Goal: Transaction & Acquisition: Purchase product/service

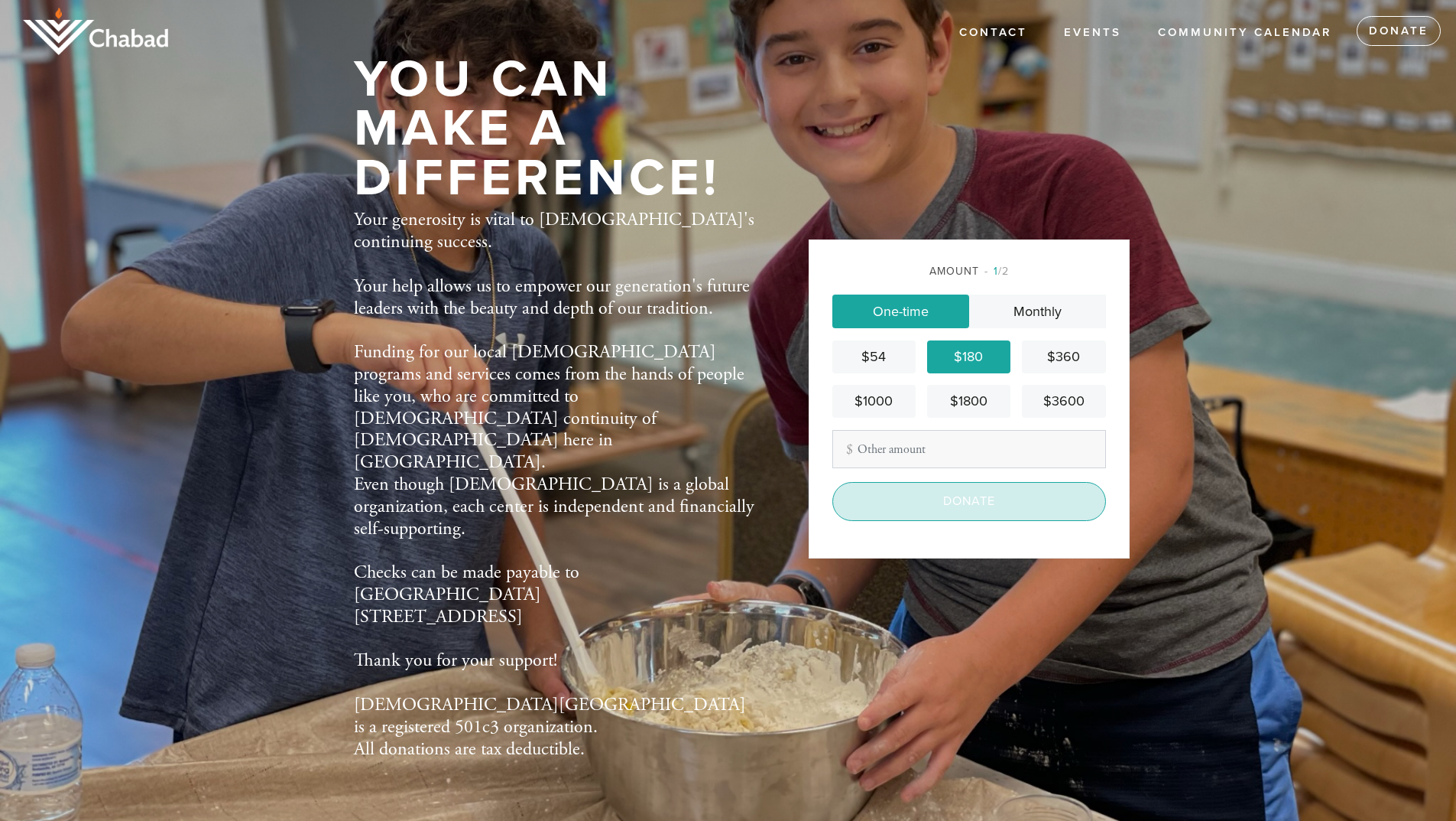
click at [928, 512] on input "Donate" at bounding box center [969, 501] width 274 height 38
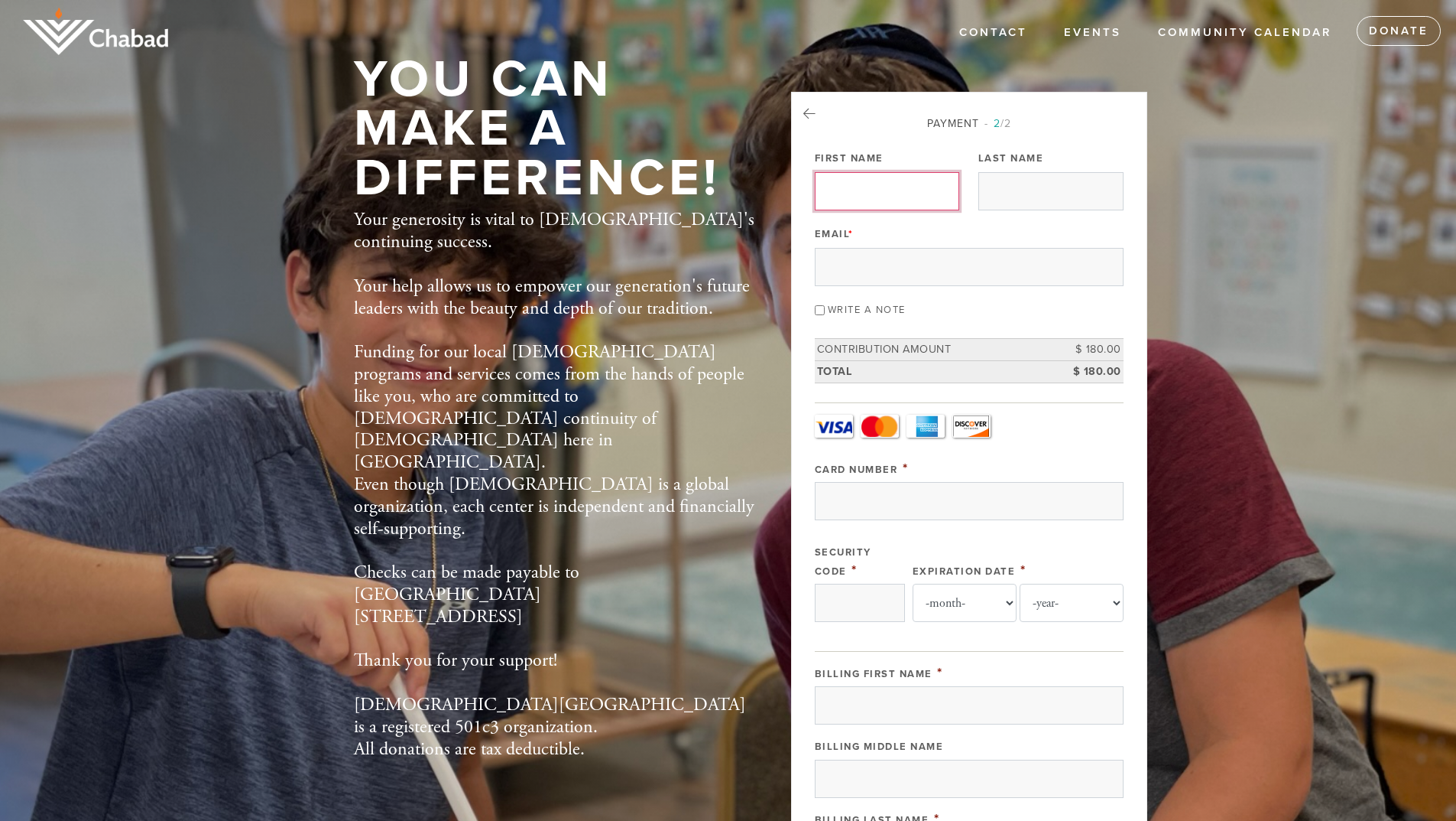
click at [884, 196] on input "First Name" at bounding box center [887, 191] width 145 height 38
type input "[PERSON_NAME]"
type input "[PERSON_NAME][EMAIL_ADDRESS][DOMAIN_NAME]"
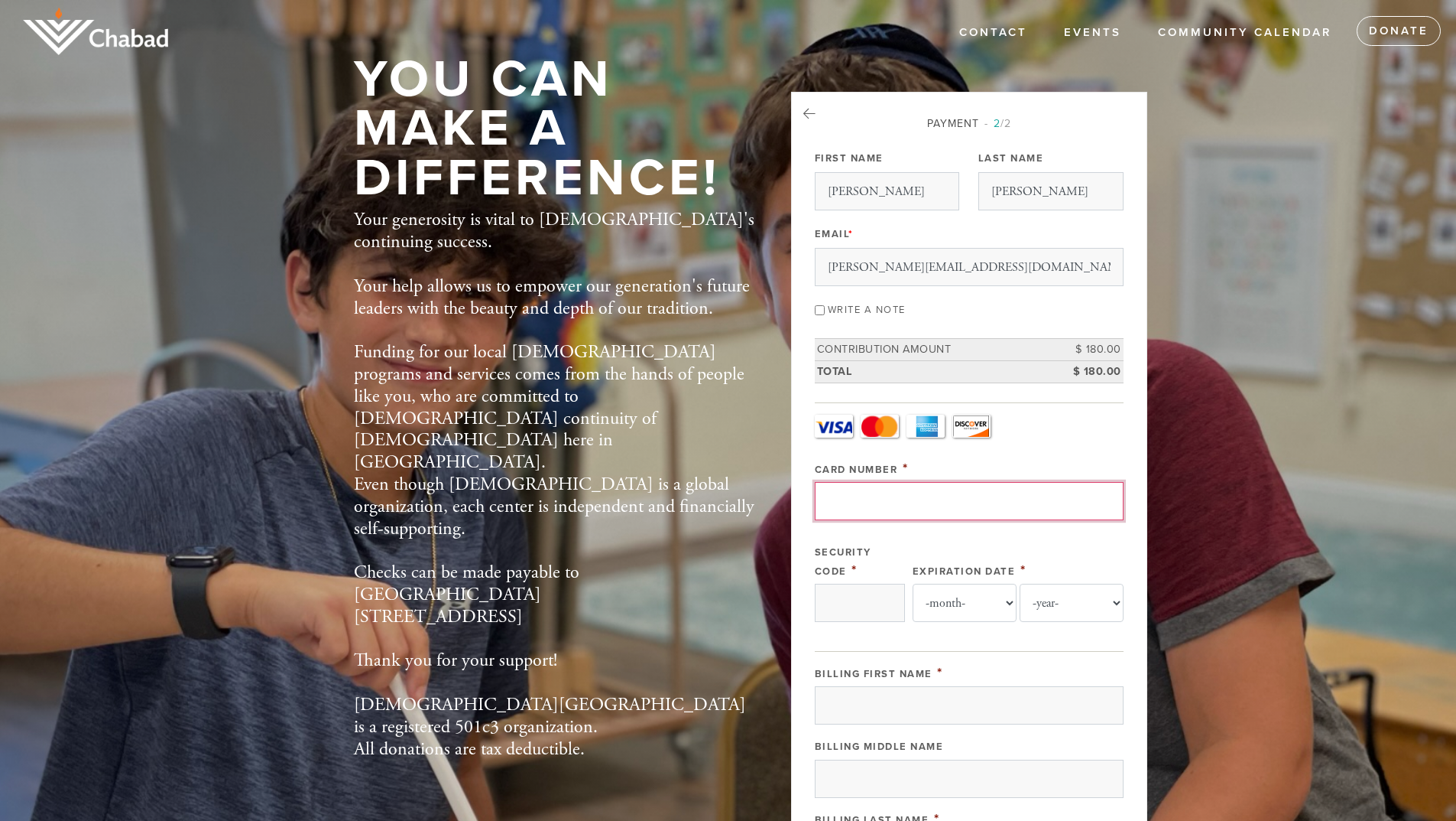
click at [889, 502] on input "Card Number" at bounding box center [969, 501] width 309 height 38
type input "[CREDIT_CARD_NUMBER]"
click at [856, 614] on input "Security Code" at bounding box center [860, 603] width 90 height 38
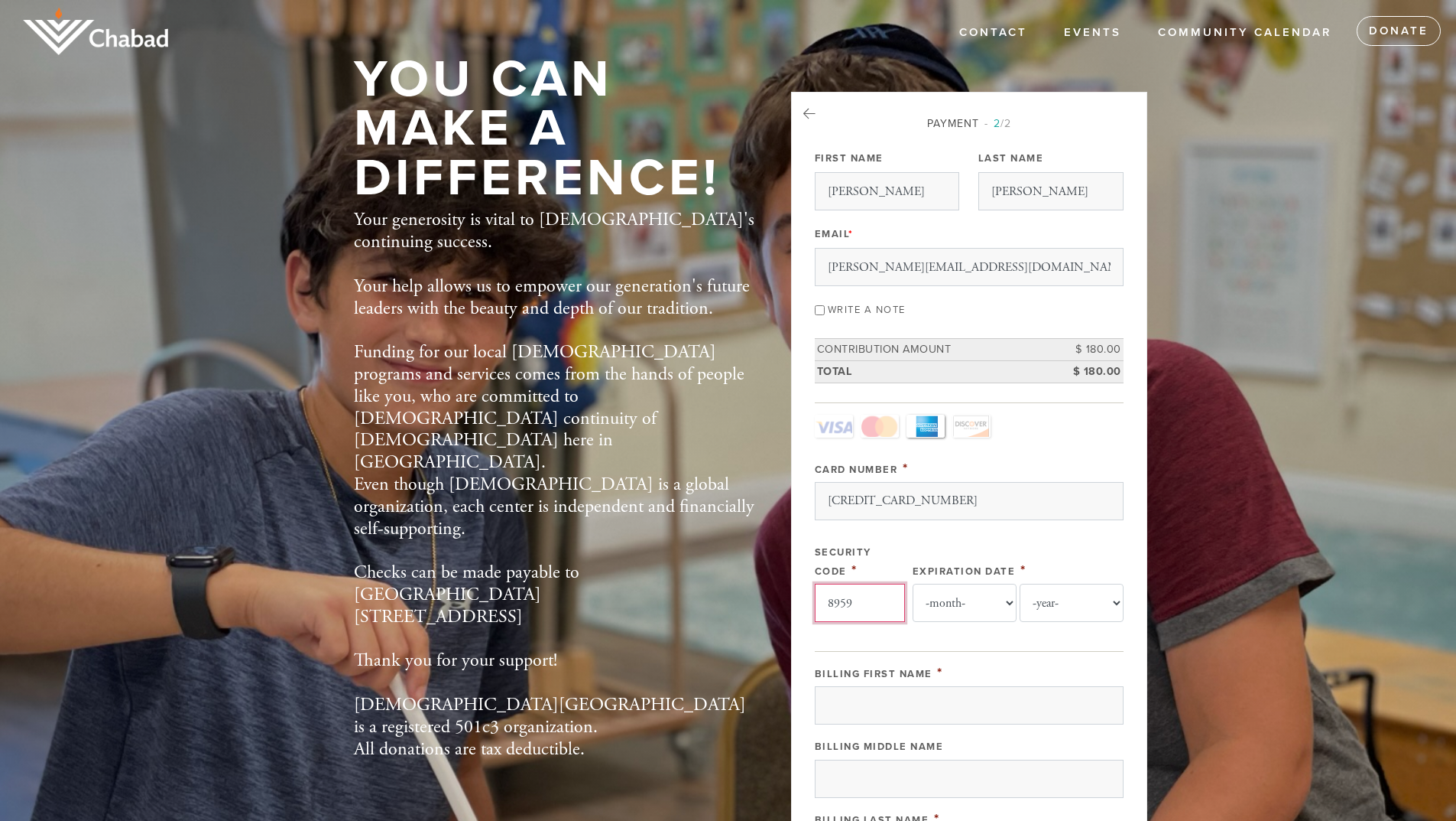
type input "8959"
click at [960, 600] on select "-month- Jan Feb Mar Apr May Jun [DATE] Aug Sep Oct Nov Dec" at bounding box center [965, 603] width 104 height 38
select select "10"
click at [919, 584] on select "-month- Jan Feb Mar Apr May Jun [DATE] Aug Sep Oct Nov Dec" at bounding box center [965, 603] width 104 height 38
click at [1093, 602] on select "-year- 2025 2026 2027 2028 2029 2030 2031 2032 2033 2034 2035" at bounding box center [1071, 603] width 104 height 38
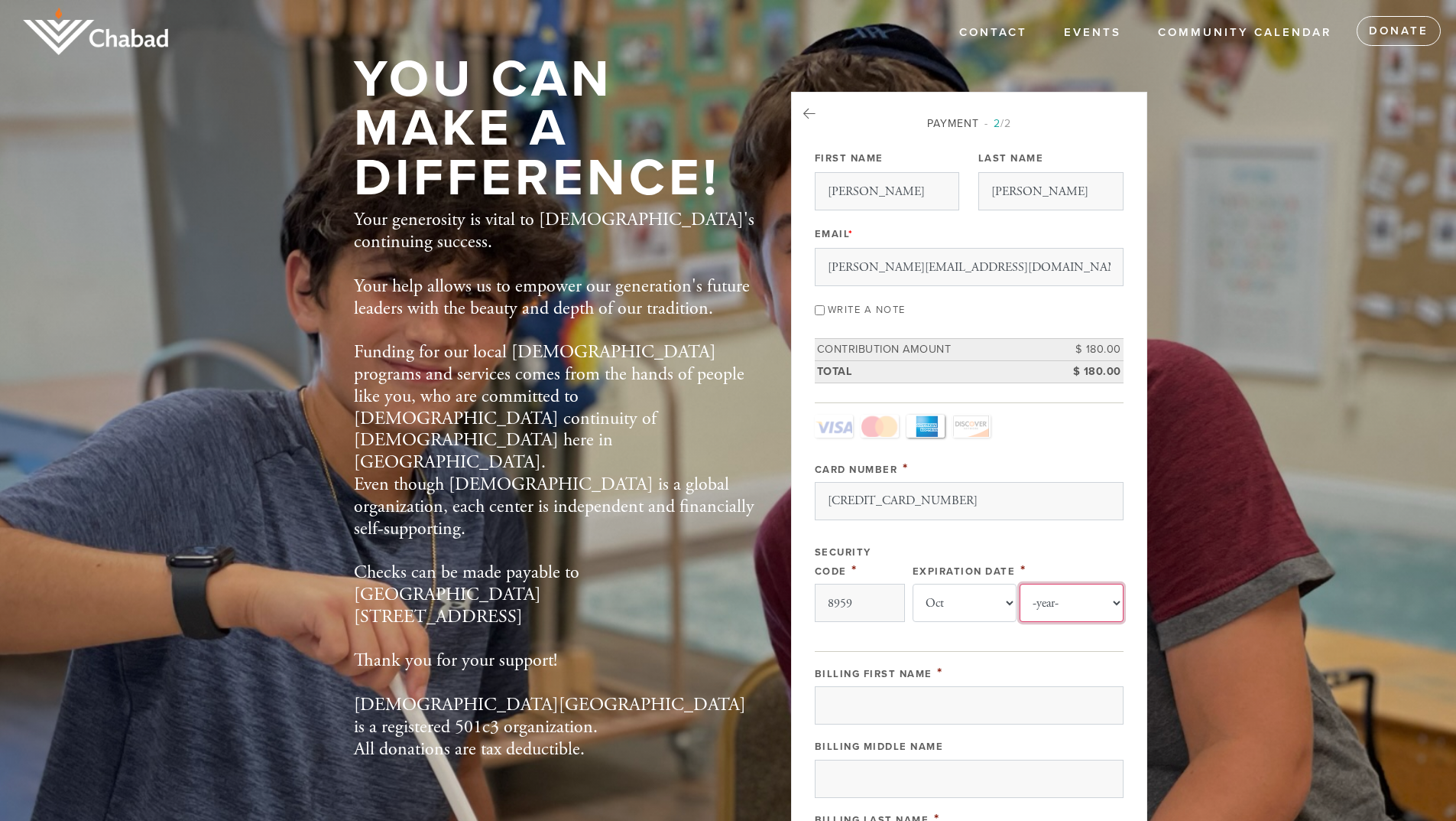
select select "2026"
click at [1019, 584] on select "-year- 2025 2026 2027 2028 2029 2030 2031 2032 2033 2034 2035" at bounding box center [1071, 603] width 104 height 38
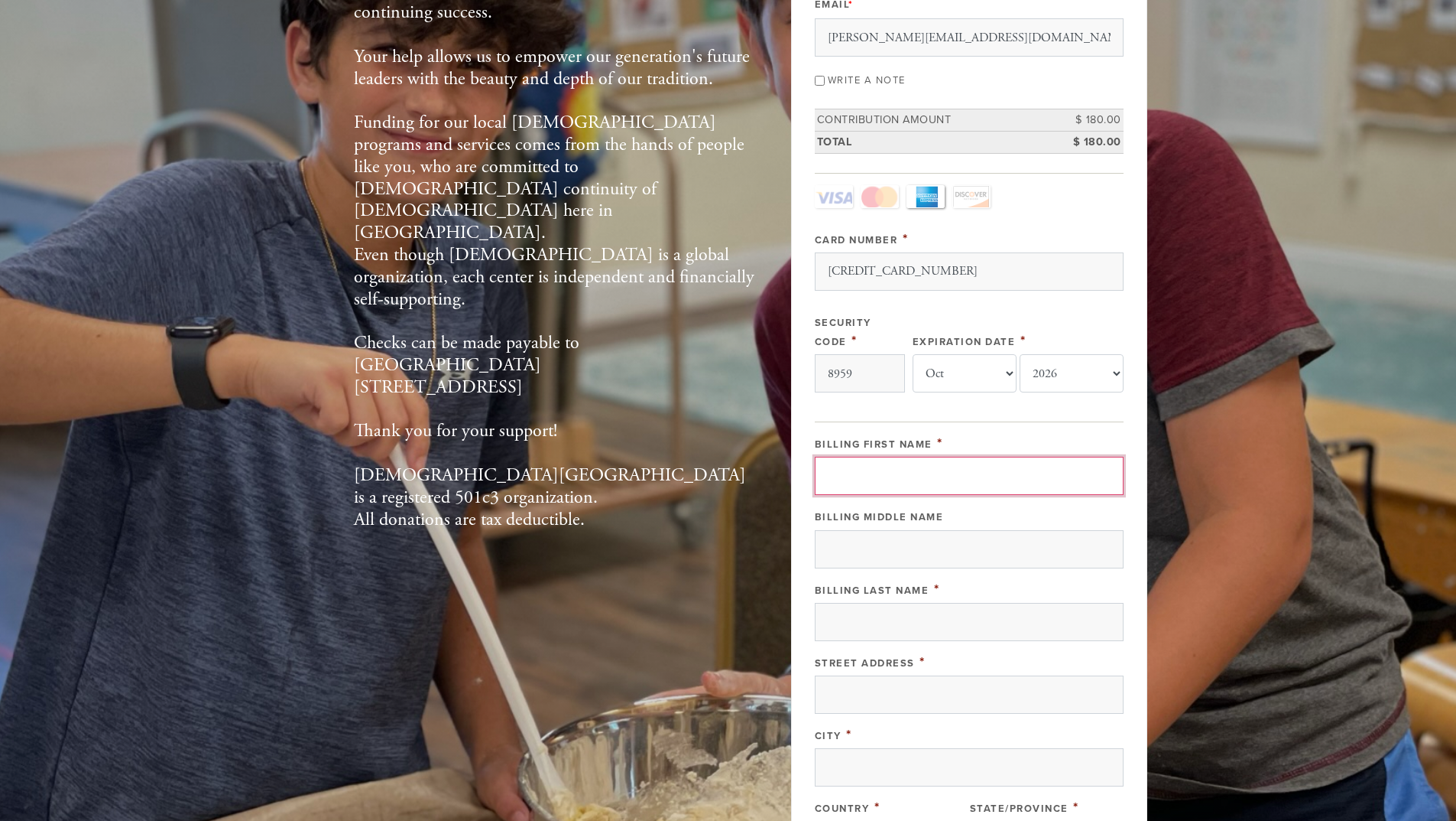
click at [886, 464] on input "Billing First Name" at bounding box center [969, 475] width 309 height 38
type input "[PERSON_NAME]"
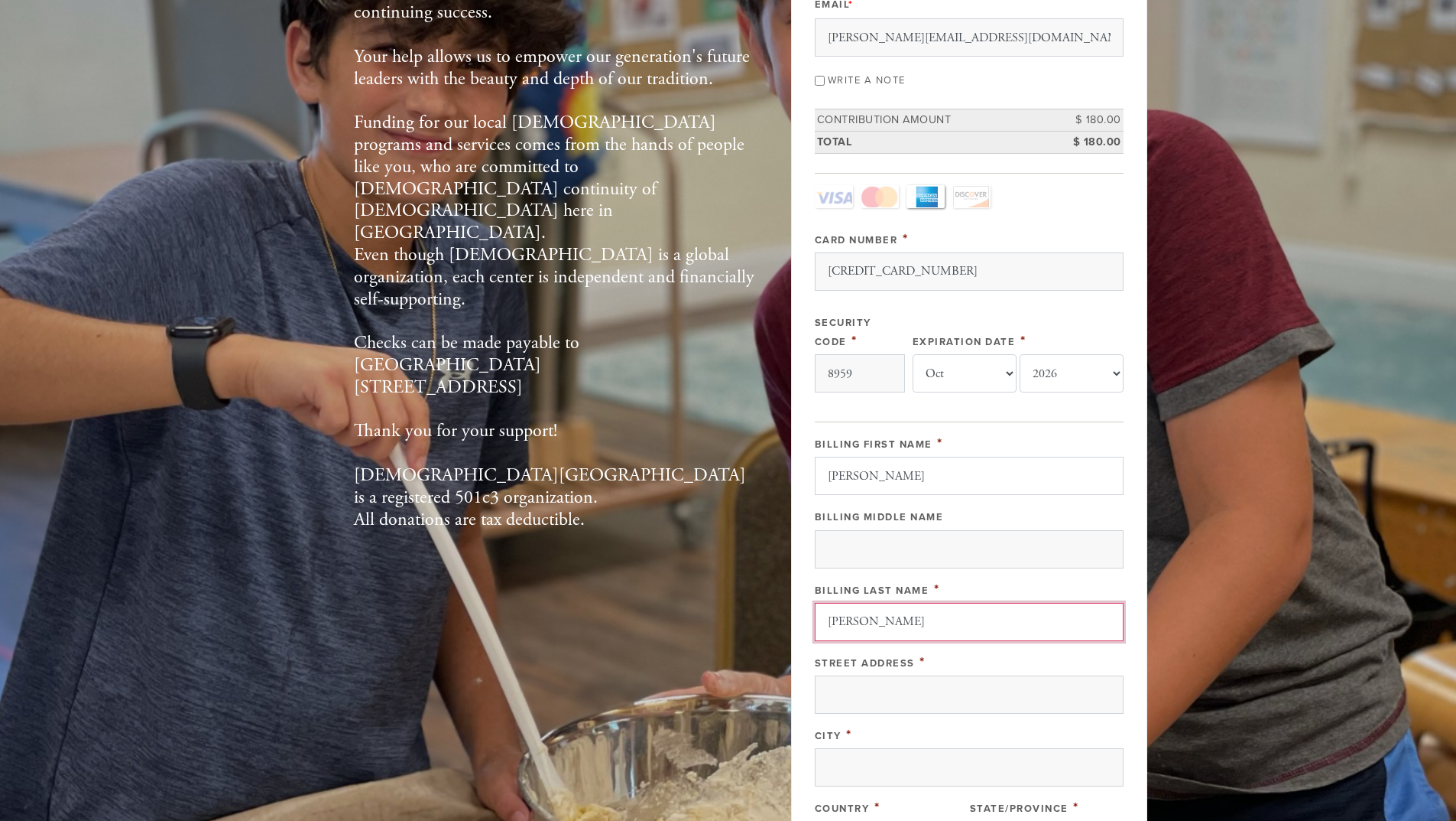
scroll to position [459, 0]
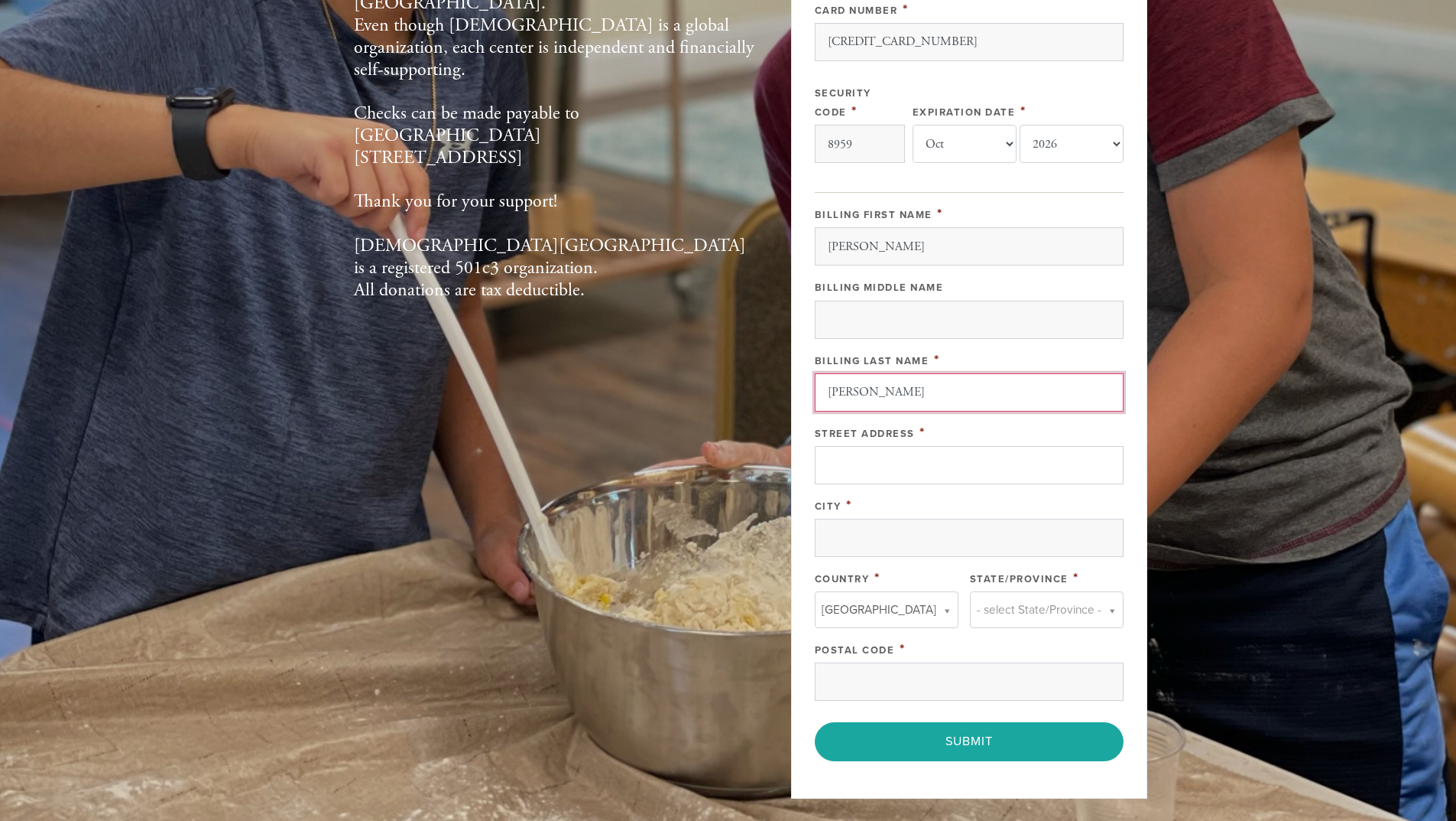
type input "[PERSON_NAME]"
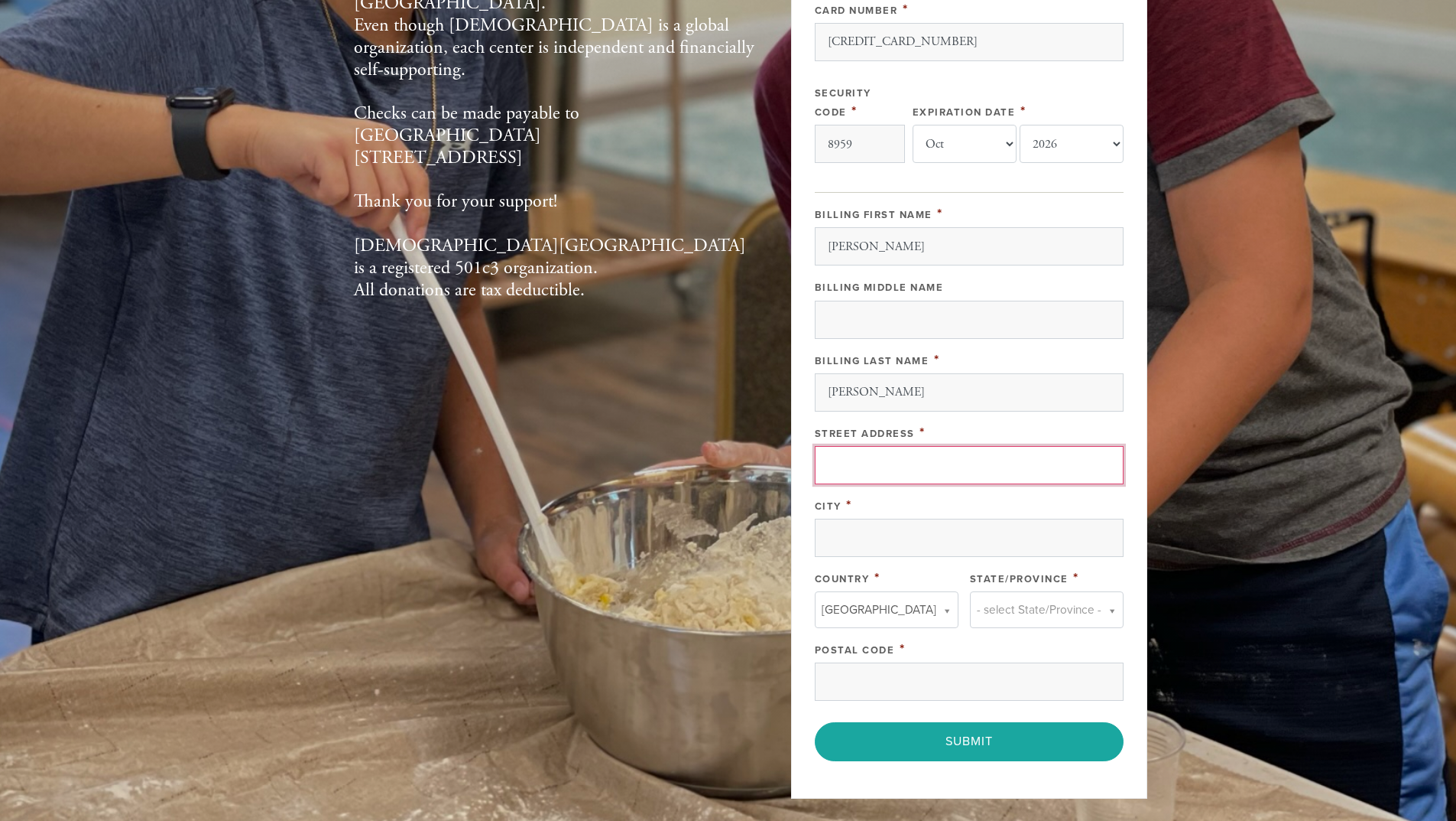
click at [873, 468] on input "Street Address" at bounding box center [969, 464] width 309 height 38
type input "[STREET_ADDRESS]"
type input "Boca Raton"
type input "33496"
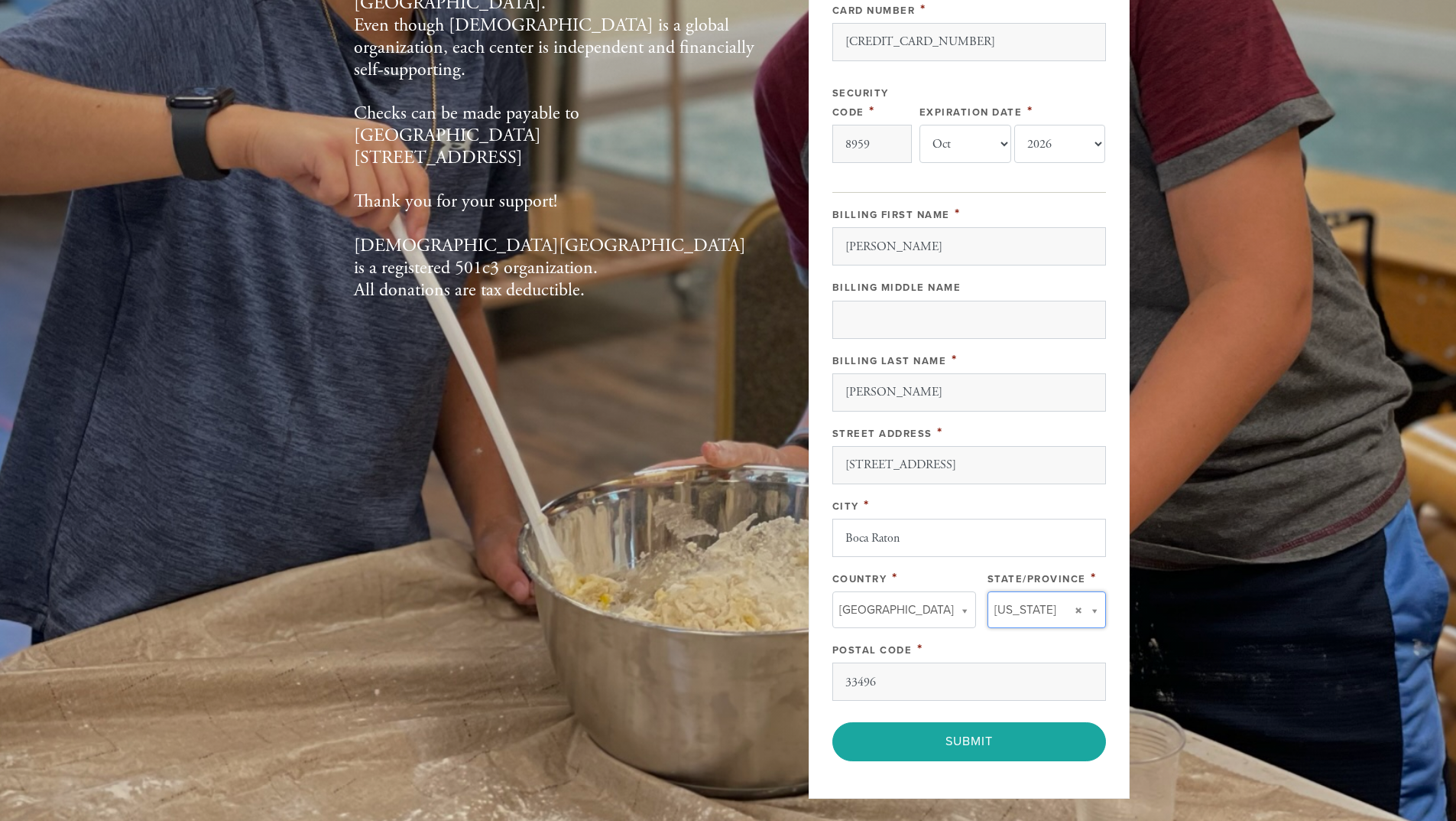
type input "[US_STATE]"
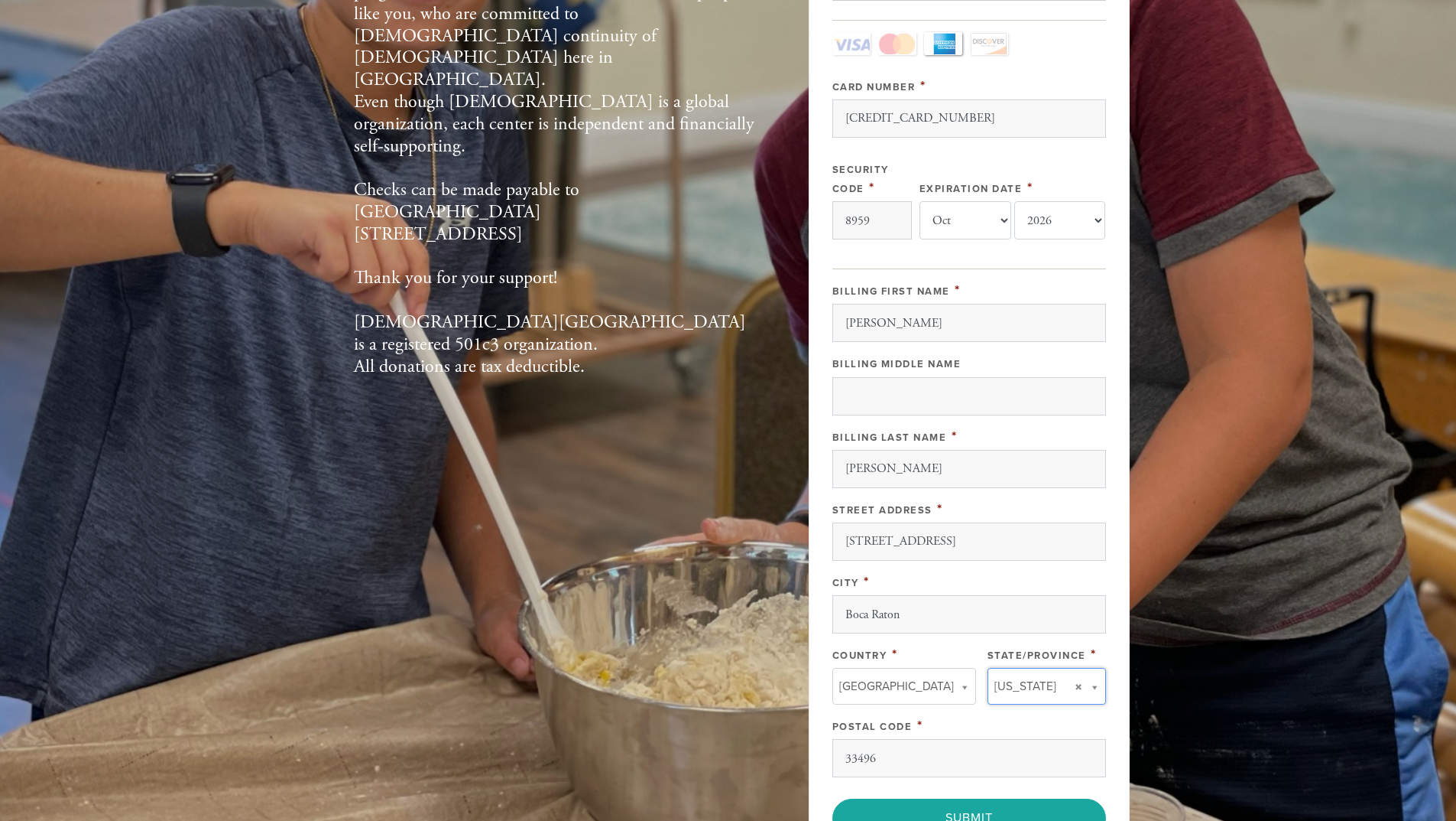
scroll to position [704, 0]
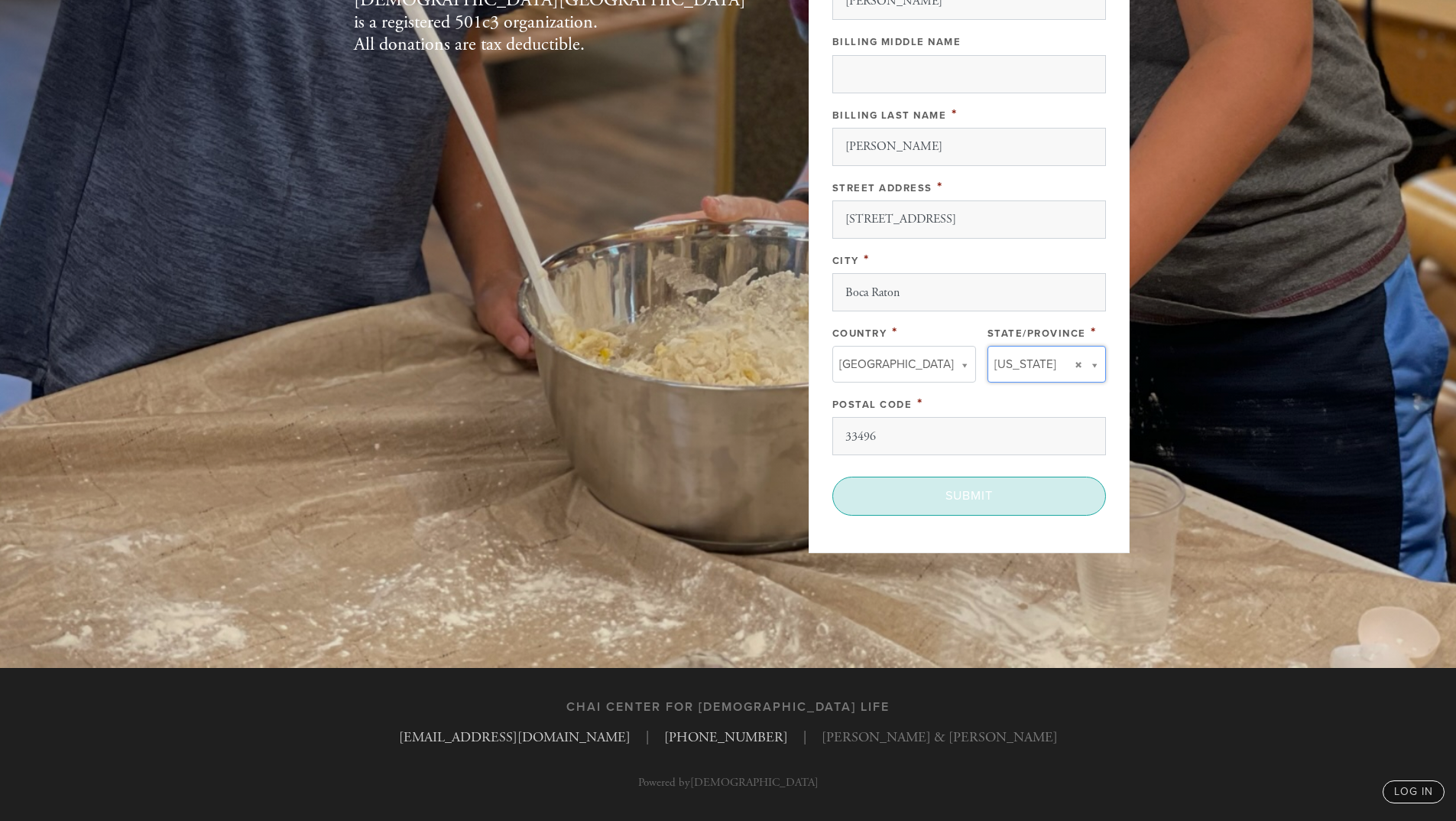
click at [967, 498] on input "Submit" at bounding box center [969, 495] width 274 height 38
